Goal: Task Accomplishment & Management: Manage account settings

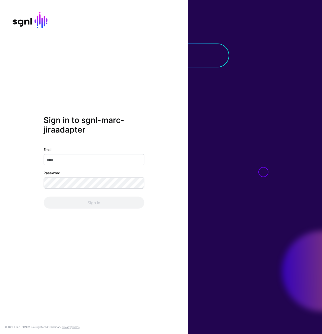
click at [68, 167] on div "Email Password Sign In" at bounding box center [94, 178] width 101 height 62
click at [69, 162] on input "Email" at bounding box center [94, 159] width 101 height 11
type input "**********"
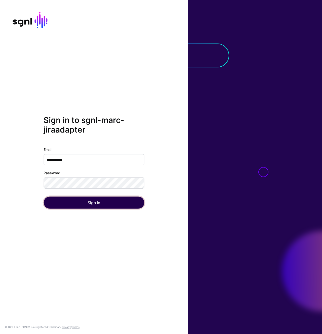
click at [91, 202] on button "Sign In" at bounding box center [94, 203] width 101 height 12
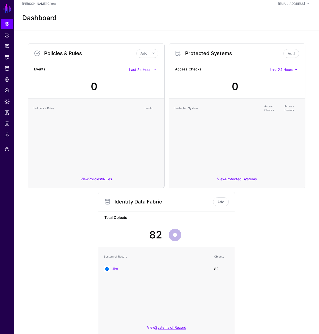
scroll to position [2, 0]
drag, startPoint x: 2, startPoint y: 180, endPoint x: 1, endPoint y: 175, distance: 4.6
click at [2, 180] on ul "Dashboard Policies Snippets Protected Systems Identity Data Fabric CAEP Hub Pol…" at bounding box center [7, 170] width 14 height 303
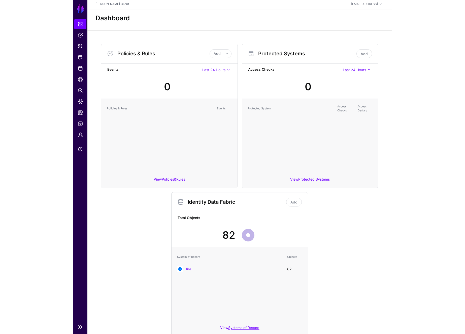
scroll to position [0, 0]
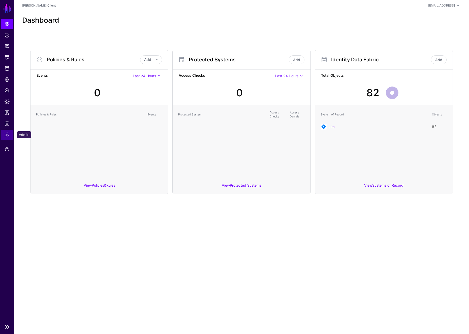
click at [10, 137] on link "Admin" at bounding box center [7, 135] width 12 height 10
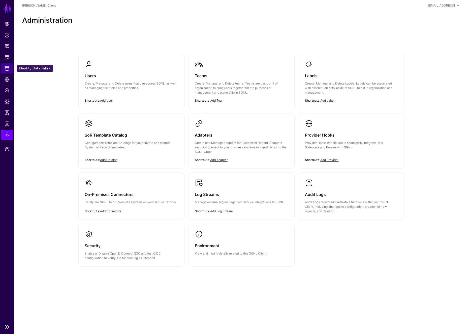
click at [9, 67] on span "Identity Data Fabric" at bounding box center [7, 68] width 5 height 5
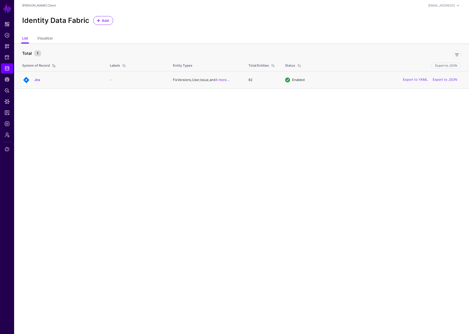
click at [44, 78] on h4 "Jira" at bounding box center [66, 80] width 65 height 5
click at [35, 79] on link "Jira" at bounding box center [37, 80] width 6 height 4
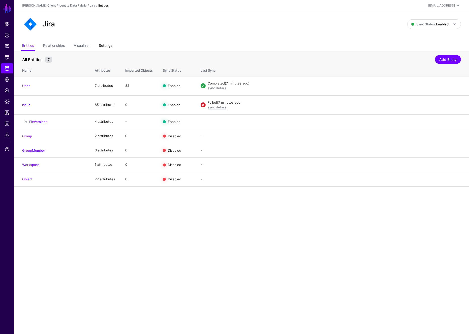
click at [104, 45] on link "Settings" at bounding box center [106, 46] width 14 height 10
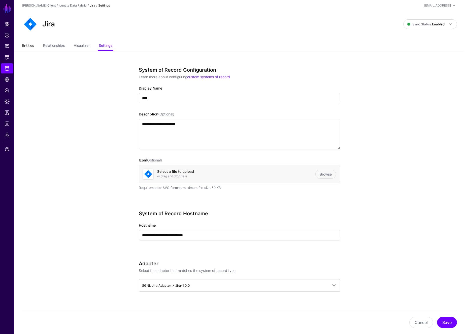
click at [32, 43] on link "Entities" at bounding box center [28, 46] width 12 height 10
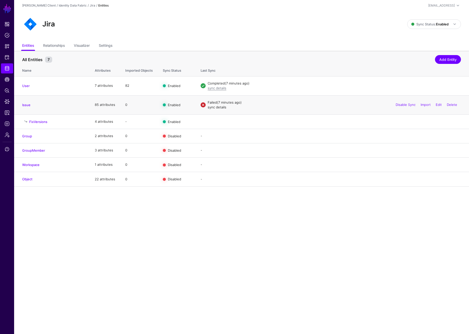
click at [215, 107] on link "sync details" at bounding box center [217, 107] width 19 height 4
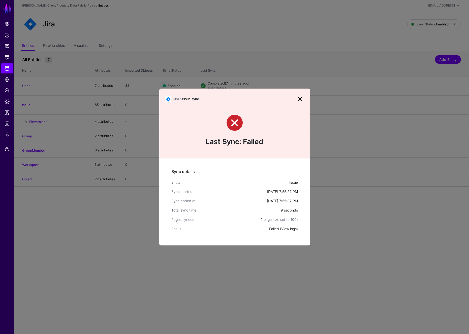
click at [291, 229] on link "View logs" at bounding box center [288, 229] width 15 height 4
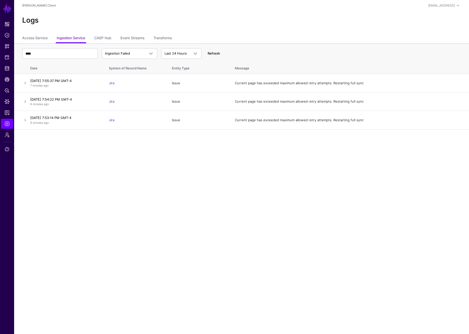
click at [216, 53] on link "Refresh" at bounding box center [214, 53] width 12 height 4
click at [215, 53] on link "Refresh" at bounding box center [214, 53] width 12 height 4
click at [215, 55] on link "Refresh" at bounding box center [214, 53] width 12 height 4
click at [28, 85] on td "October 8, 2025 at 8:05:29 PM GMT-4 50 seconds ago" at bounding box center [66, 83] width 76 height 19
click at [27, 85] on link at bounding box center [25, 83] width 6 height 6
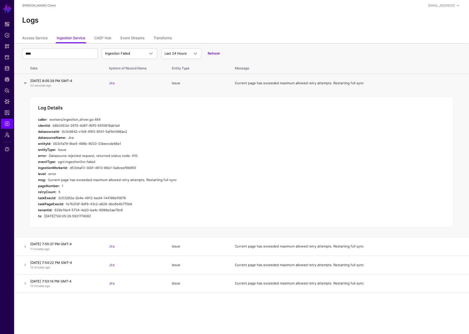
click at [27, 85] on link at bounding box center [25, 83] width 6 height 6
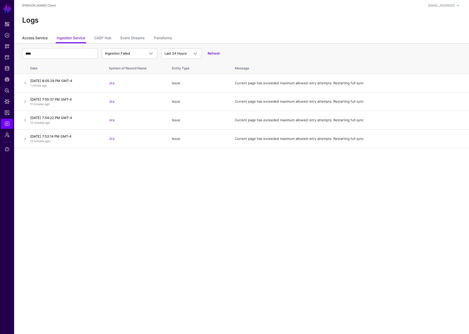
click at [33, 39] on link "Access Service" at bounding box center [34, 39] width 25 height 10
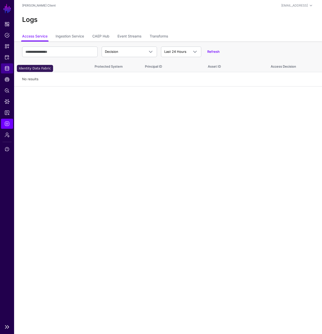
click at [7, 66] on span "Identity Data Fabric" at bounding box center [7, 68] width 5 height 5
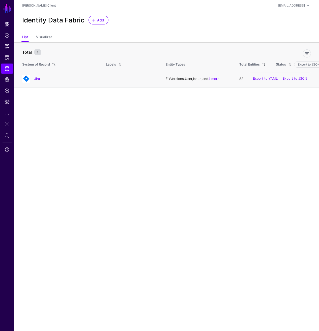
click at [25, 72] on td "Jira" at bounding box center [57, 78] width 87 height 17
click at [30, 74] on td "Jira" at bounding box center [57, 78] width 87 height 17
click at [36, 79] on link "Jira" at bounding box center [37, 79] width 6 height 4
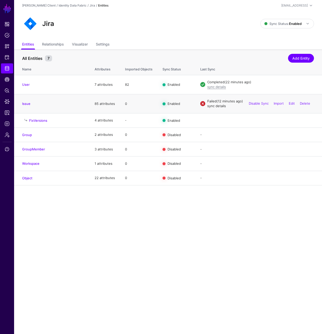
click at [216, 106] on link "sync details" at bounding box center [217, 106] width 19 height 4
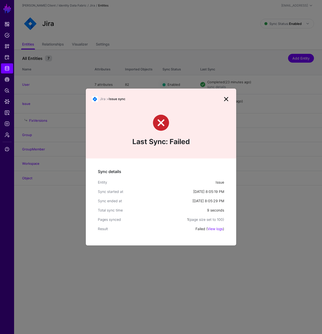
click at [158, 55] on ngb-modal-window "Jira > Issue sync Last Sync: Failed Sync details Entity Issue Sync started at O…" at bounding box center [161, 167] width 322 height 334
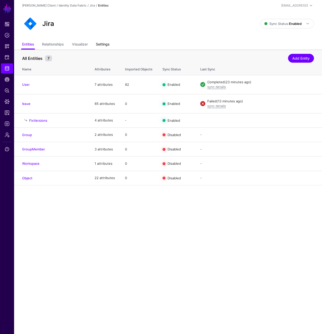
click at [107, 46] on link "Settings" at bounding box center [103, 45] width 14 height 10
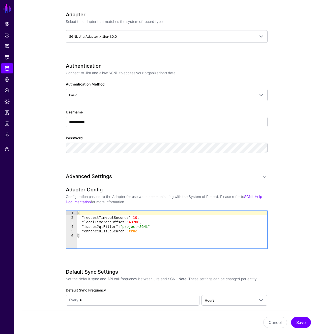
scroll to position [253, 0]
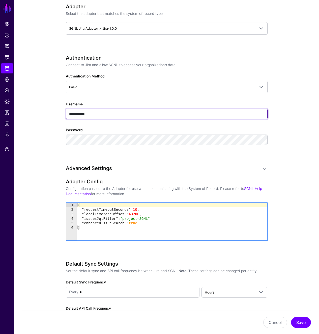
click at [87, 114] on input "**********" at bounding box center [166, 114] width 201 height 11
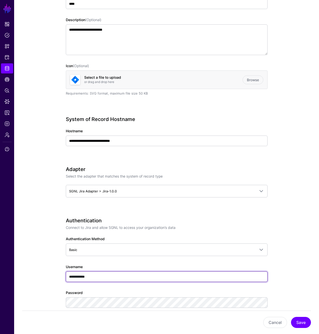
scroll to position [92, 0]
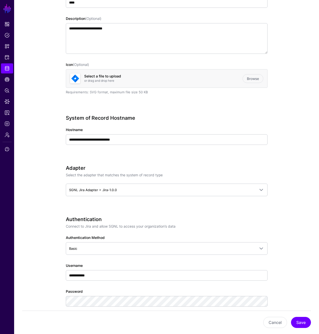
click at [114, 125] on div "**********" at bounding box center [166, 137] width 201 height 44
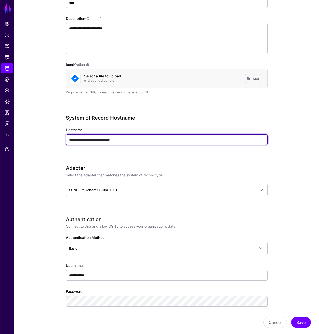
click at [111, 137] on input "**********" at bounding box center [166, 139] width 201 height 11
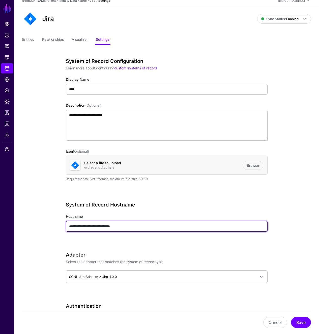
scroll to position [0, 0]
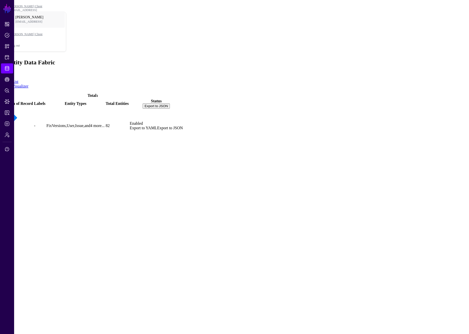
click at [10, 132] on link "Jira" at bounding box center [6, 134] width 7 height 4
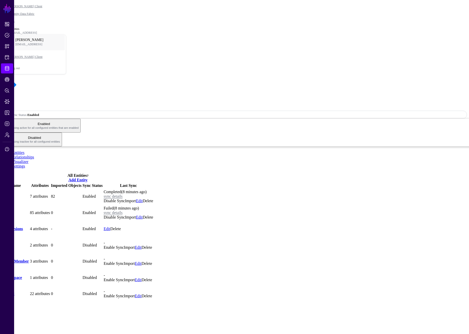
click at [25, 164] on link "Settings" at bounding box center [18, 166] width 13 height 4
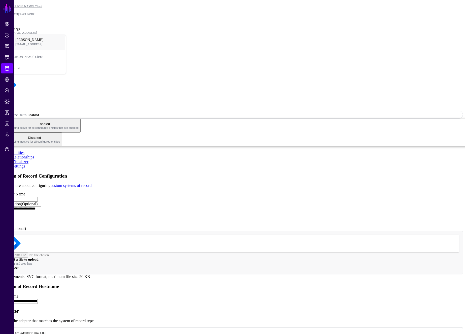
click at [24, 151] on link "Entities" at bounding box center [18, 153] width 12 height 4
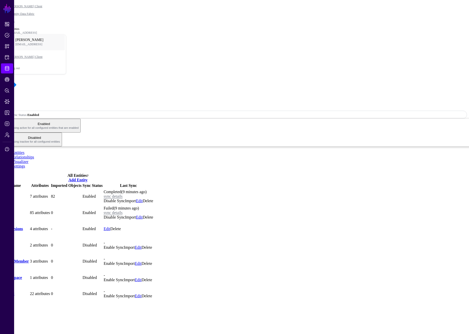
drag, startPoint x: 232, startPoint y: 23, endPoint x: 209, endPoint y: 19, distance: 23.1
click at [230, 77] on div "Jira" at bounding box center [234, 91] width 465 height 29
click at [204, 151] on ul "Entities Relationships Visualizer Settings" at bounding box center [234, 160] width 465 height 18
click at [125, 77] on div "Jira" at bounding box center [234, 91] width 465 height 29
click at [25, 164] on link "Settings" at bounding box center [18, 166] width 13 height 4
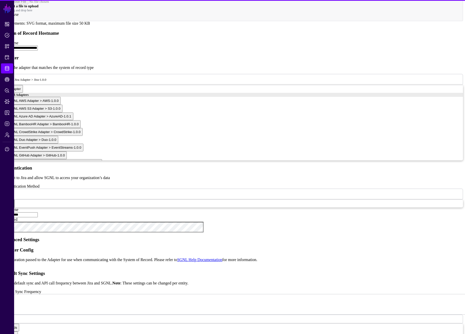
scroll to position [254, 0]
type textarea "**********"
click at [170, 266] on div "{ "requestTimeoutSeconds" : 10 , "localTimeZoneOffset" : 43200 , "issuesJqlFilt…" at bounding box center [238, 289] width 450 height 47
click at [117, 193] on app-datasources-details-form "**********" at bounding box center [232, 233] width 461 height 626
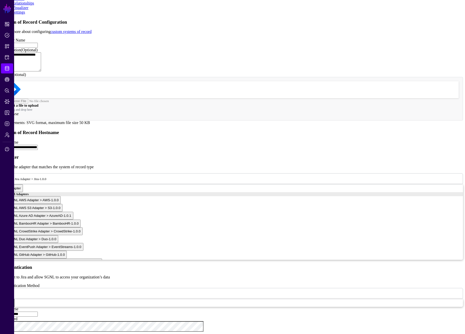
scroll to position [152, 0]
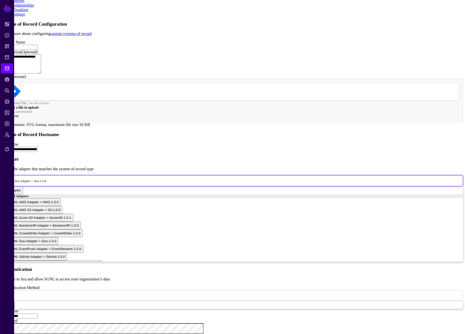
click at [46, 179] on span "SGNL Jira Adapter > Jira-1.0.0" at bounding box center [25, 181] width 41 height 4
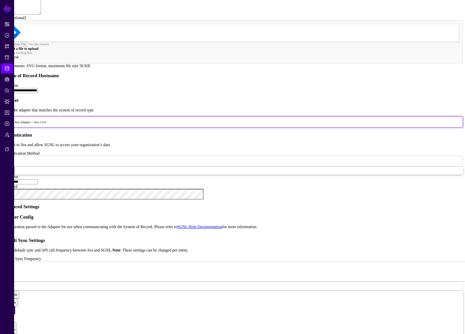
scroll to position [52, 0]
click at [115, 97] on app-datasources-details-form "**********" at bounding box center [232, 237] width 461 height 550
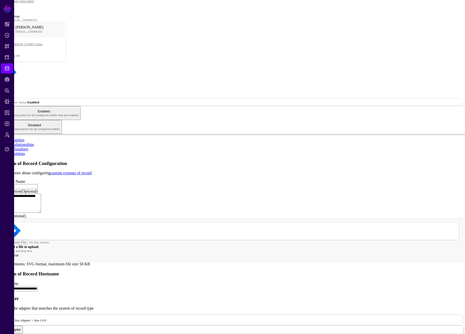
scroll to position [0, 0]
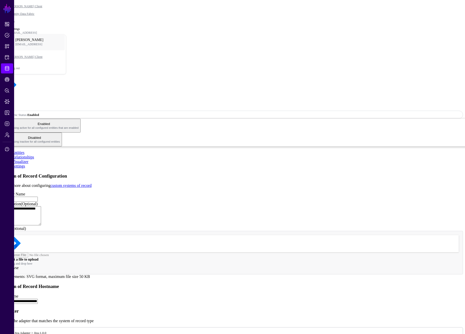
click at [258, 174] on div "**********" at bounding box center [232, 227] width 461 height 106
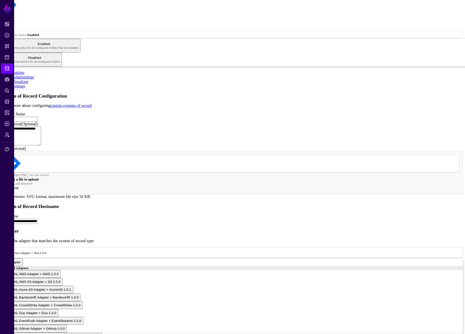
scroll to position [384, 0]
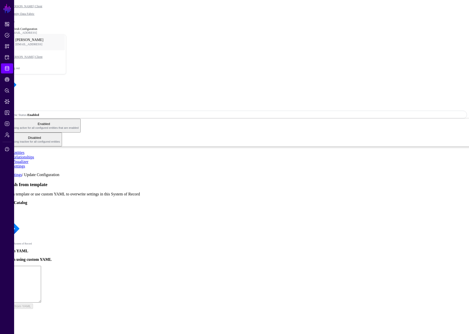
click at [2, 173] on link at bounding box center [2, 173] width 0 height 0
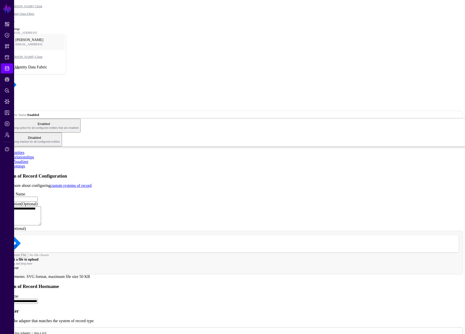
click at [10, 65] on link "Identity Data Fabric" at bounding box center [7, 68] width 12 height 10
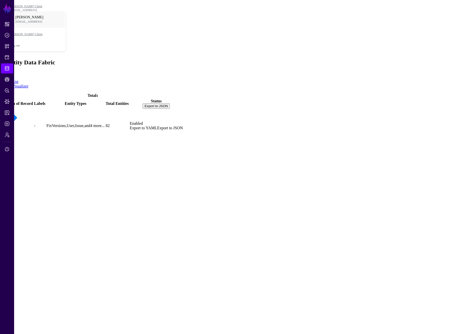
click at [9, 71] on span "Add" at bounding box center [5, 73] width 7 height 4
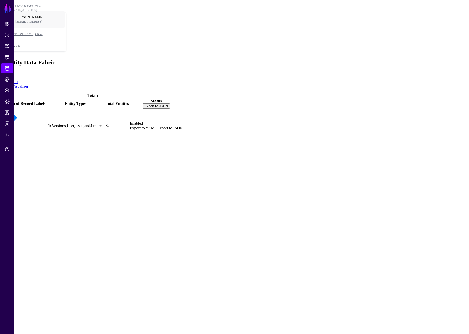
click at [64, 108] on main "SGNL Dashboard Policies Snippets Protected Systems Identity Data Fabric CAEP Hu…" at bounding box center [234, 72] width 465 height 141
click at [10, 132] on link "Jira" at bounding box center [6, 134] width 7 height 4
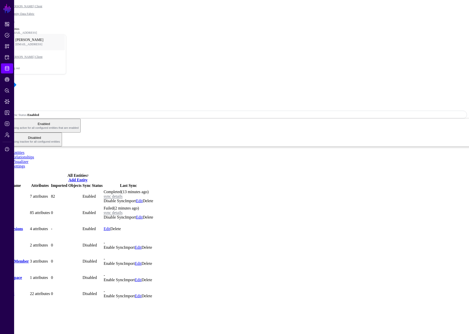
click at [25, 164] on link "Settings" at bounding box center [18, 166] width 13 height 4
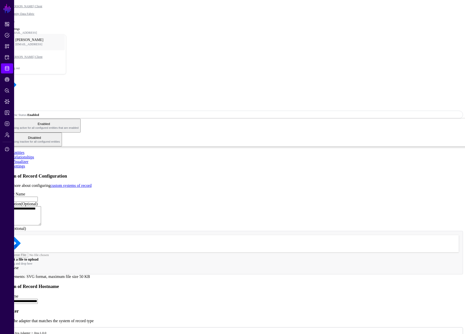
click at [28, 160] on link "Visualizer" at bounding box center [20, 162] width 16 height 4
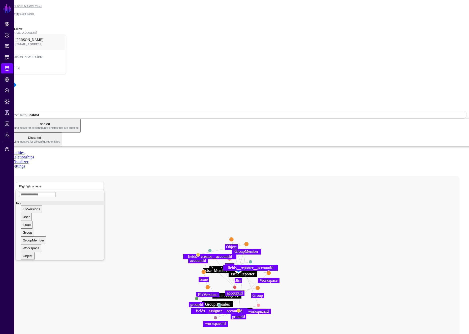
click at [34, 155] on link "Relationships" at bounding box center [23, 157] width 22 height 4
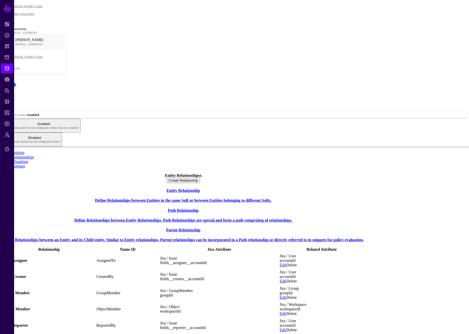
click at [37, 151] on ul "Entities Relationships Visualizer Settings" at bounding box center [234, 160] width 465 height 18
click at [24, 151] on link "Entities" at bounding box center [18, 153] width 12 height 4
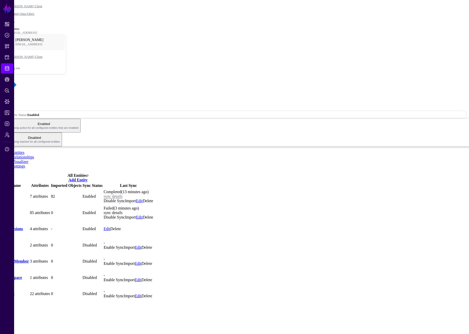
click at [122, 211] on link "sync details" at bounding box center [113, 213] width 19 height 4
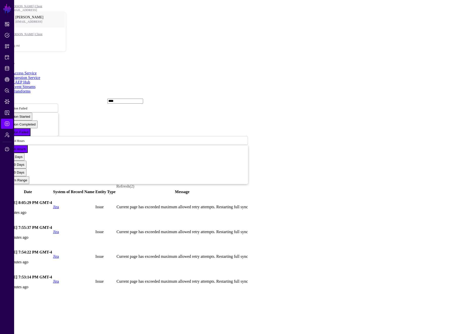
click at [3, 257] on link at bounding box center [3, 257] width 0 height 0
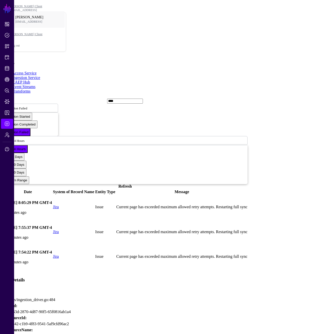
click at [214, 98] on div "**** Ingestion Failed Ingestion Started Ingestion Completed Ingestion Failed La…" at bounding box center [125, 143] width 245 height 90
click at [132, 184] on link "Refresh" at bounding box center [125, 186] width 13 height 4
click at [3, 257] on link at bounding box center [3, 257] width 0 height 0
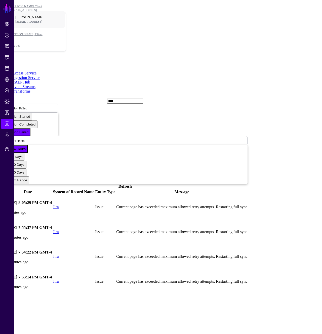
click at [3, 257] on link at bounding box center [3, 257] width 0 height 0
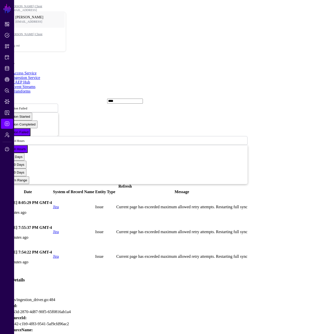
click at [210, 98] on div "**** Ingestion Failed Ingestion Started Ingestion Completed Ingestion Failed La…" at bounding box center [125, 143] width 245 height 90
click at [132, 184] on link "Refresh" at bounding box center [125, 186] width 13 height 4
click at [28, 71] on link "Access Service" at bounding box center [24, 73] width 24 height 4
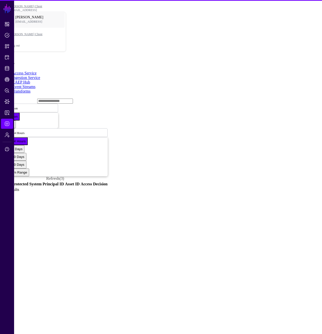
click at [40, 76] on link "Ingestion Service" at bounding box center [26, 78] width 28 height 4
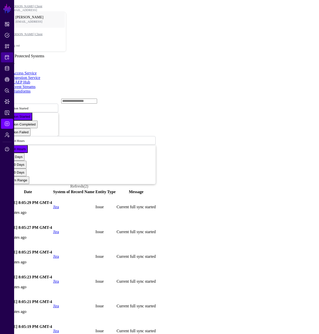
click at [5, 61] on link "Protected Systems" at bounding box center [7, 57] width 12 height 10
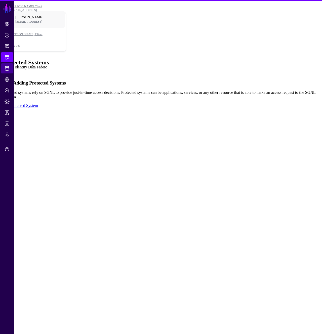
click at [7, 68] on span "Identity Data Fabric" at bounding box center [7, 68] width 5 height 5
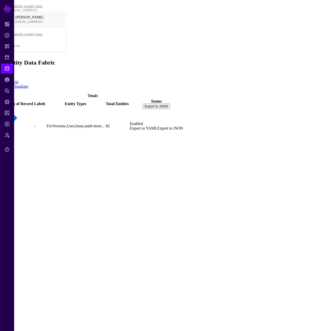
click at [10, 132] on link "Jira" at bounding box center [6, 134] width 7 height 4
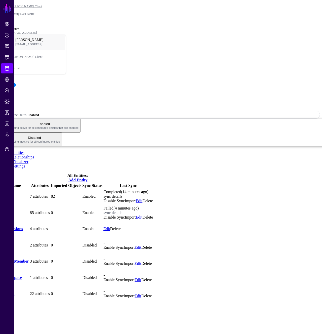
click at [122, 194] on link "sync details" at bounding box center [113, 196] width 19 height 4
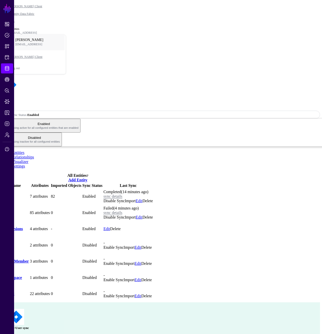
click at [8, 330] on link at bounding box center [8, 330] width 0 height 0
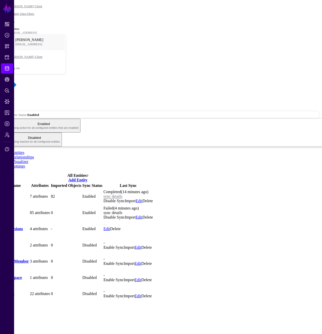
click at [122, 211] on link "sync details" at bounding box center [113, 213] width 19 height 4
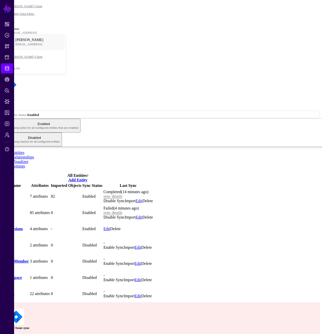
drag, startPoint x: 49, startPoint y: 182, endPoint x: 47, endPoint y: 179, distance: 3.6
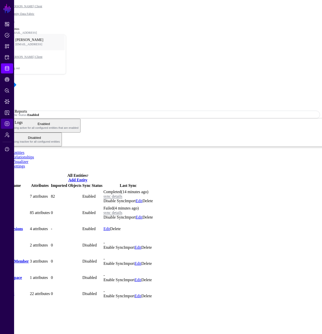
click at [7, 120] on link "Logs" at bounding box center [7, 124] width 12 height 10
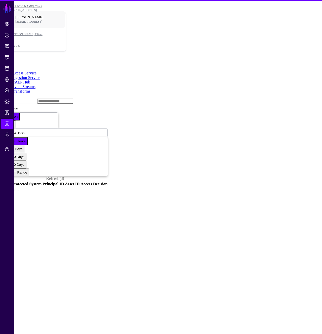
click at [40, 76] on link "Ingestion Service" at bounding box center [26, 78] width 28 height 4
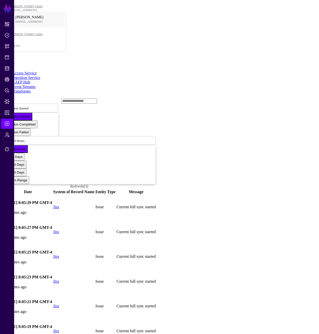
click at [3, 207] on link at bounding box center [3, 207] width 0 height 0
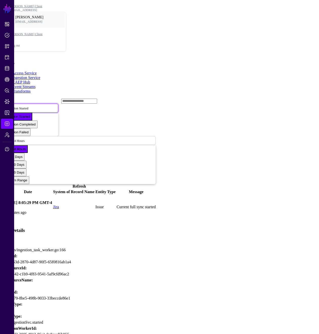
click at [28, 106] on span "Ingestion Started" at bounding box center [17, 108] width 22 height 4
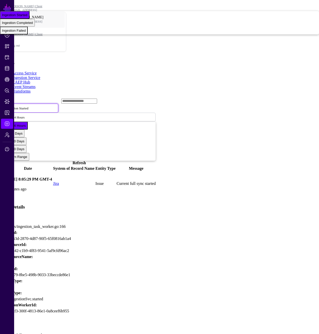
click at [26, 32] on span "Ingestion Failed" at bounding box center [14, 31] width 24 height 4
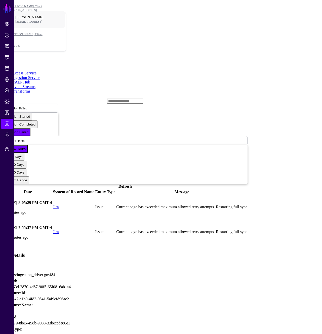
click at [138, 308] on div "Jira" at bounding box center [103, 311] width 201 height 6
click at [140, 296] on div "0c3c9842-c1b9-4f83-9541-5af9cfd96ac2" at bounding box center [103, 299] width 201 height 6
click at [171, 272] on div "workers/ingestion_driver.go:484" at bounding box center [103, 275] width 201 height 6
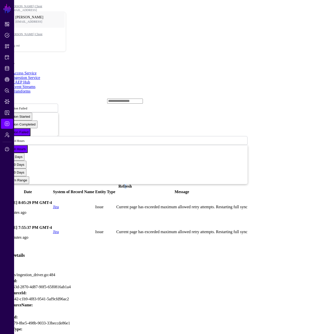
click at [132, 184] on link "Refresh" at bounding box center [125, 186] width 13 height 4
click at [214, 98] on div "Ingestion Failed Ingestion Started Ingestion Completed Ingestion Failed Last 24…" at bounding box center [125, 143] width 245 height 90
click at [134, 184] on link "Refresh (3)" at bounding box center [125, 186] width 18 height 4
click at [197, 59] on div "Logs" at bounding box center [161, 62] width 318 height 7
click at [35, 59] on div "Logs" at bounding box center [161, 62] width 318 height 7
